Goal: Task Accomplishment & Management: Manage account settings

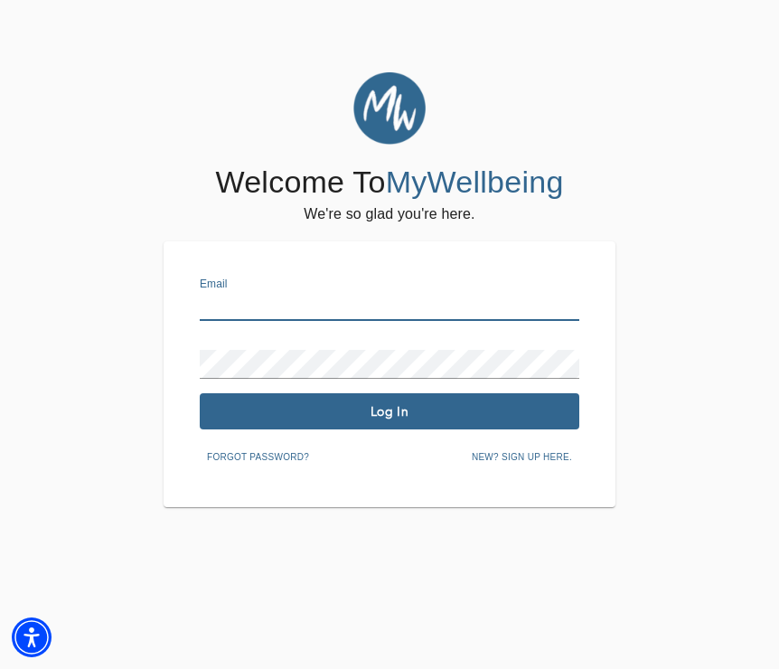
type input "[EMAIL_ADDRESS][DOMAIN_NAME]"
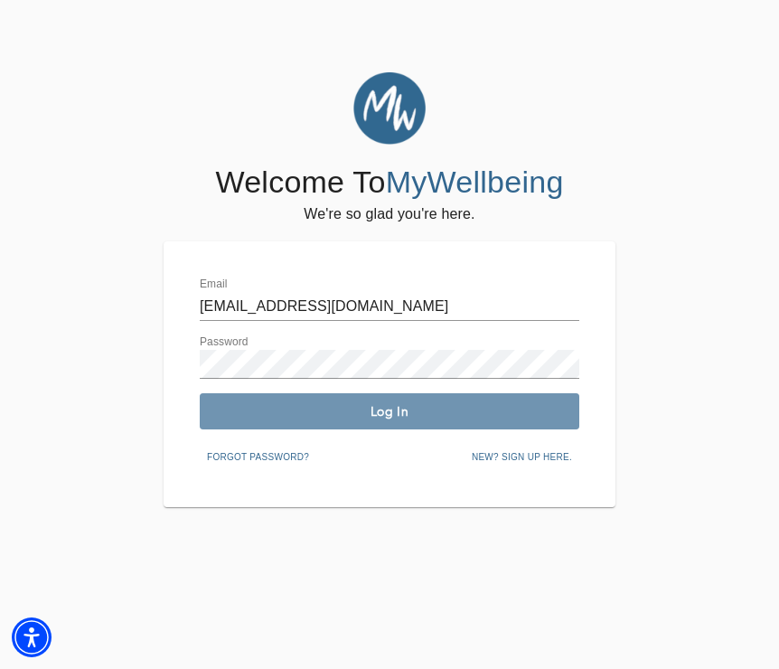
click at [338, 412] on span "Log In" at bounding box center [389, 411] width 365 height 17
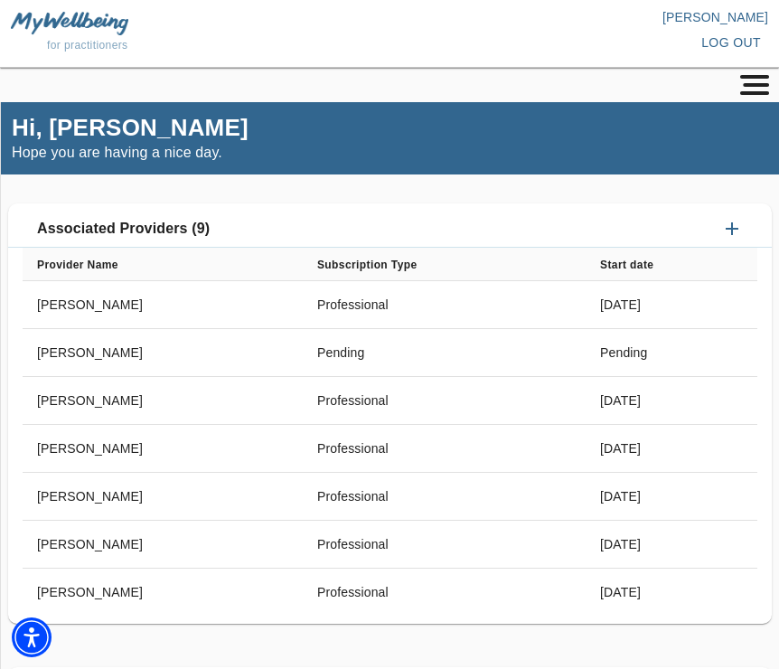
click at [760, 73] on div "My Dashboard Profile About the Work About You View Web Page LIVE Client Managem…" at bounding box center [389, 480] width 779 height 825
click at [754, 89] on icon "button" at bounding box center [755, 85] width 34 height 20
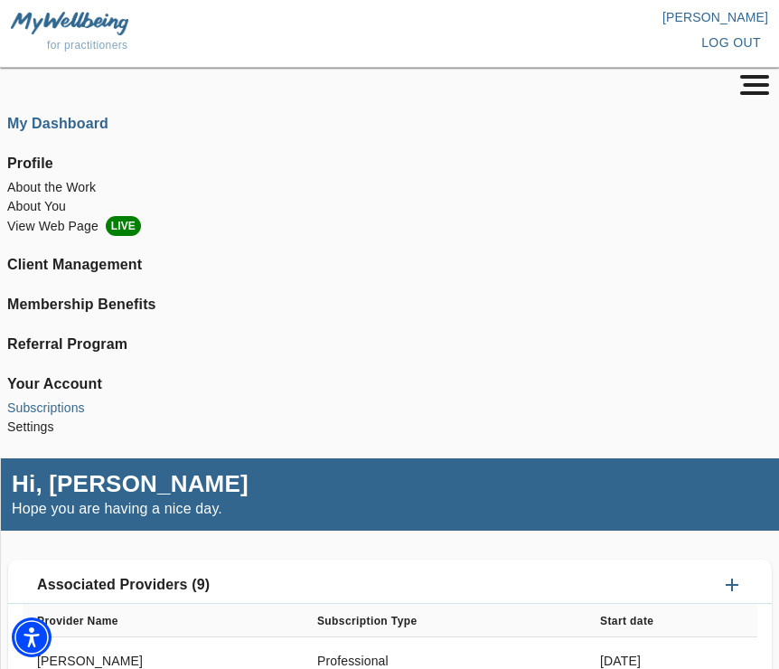
click at [42, 402] on li "Subscriptions" at bounding box center [389, 408] width 765 height 19
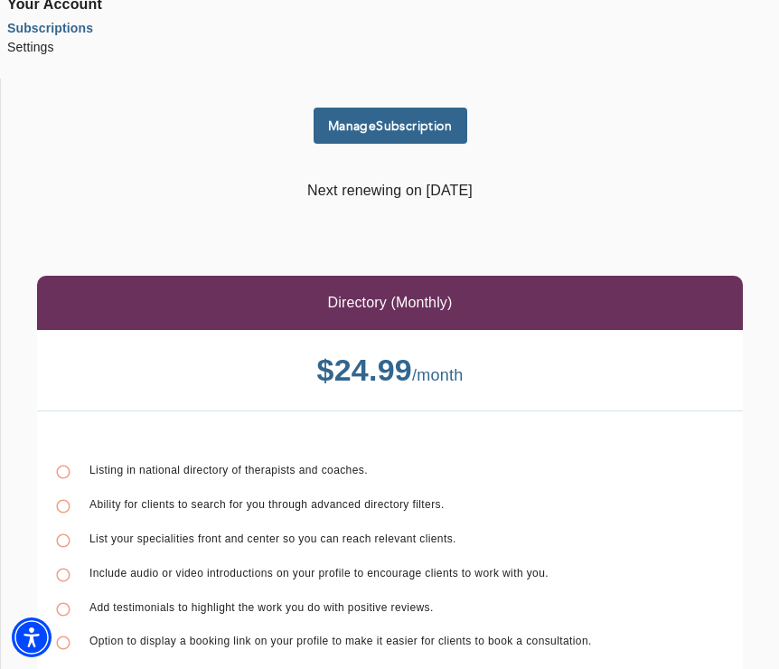
scroll to position [316, 0]
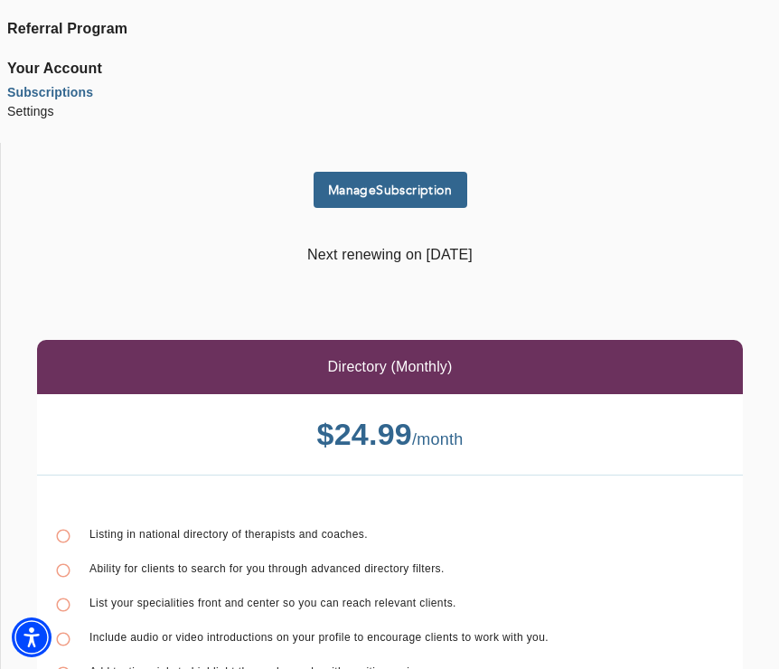
click at [374, 184] on span "Manage Subscription" at bounding box center [390, 190] width 139 height 17
